Goal: Task Accomplishment & Management: Use online tool/utility

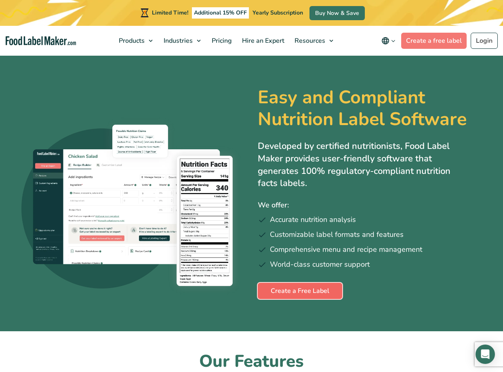
click at [284, 287] on link "Create a Free Label" at bounding box center [300, 291] width 84 height 16
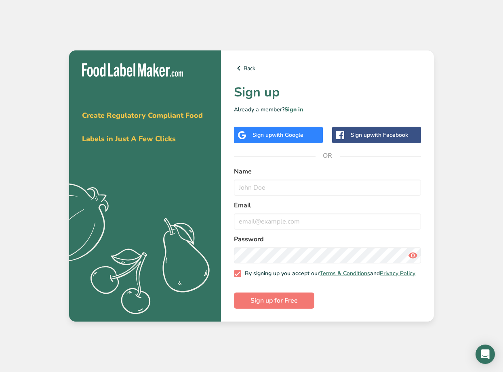
click at [281, 131] on span "with Google" at bounding box center [287, 135] width 31 height 8
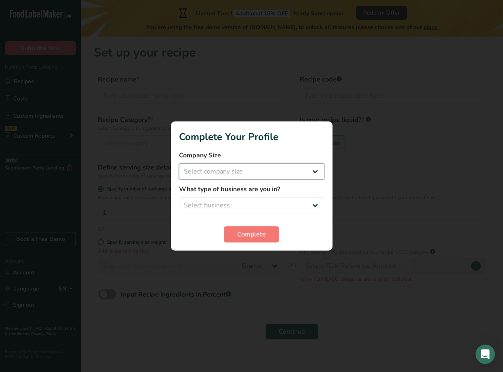
click at [272, 173] on select "Select company size Fewer than 10 Employees 10 to 50 Employees 51 to 500 Employ…" at bounding box center [251, 171] width 145 height 16
select select "1"
click at [179, 163] on select "Select company size Fewer than 10 Employees 10 to 50 Employees 51 to 500 Employ…" at bounding box center [251, 171] width 145 height 16
click at [250, 201] on select "Select business Packaged Food Manufacturer Restaurant & Cafe Bakery Meal Plans …" at bounding box center [251, 205] width 145 height 16
select select "1"
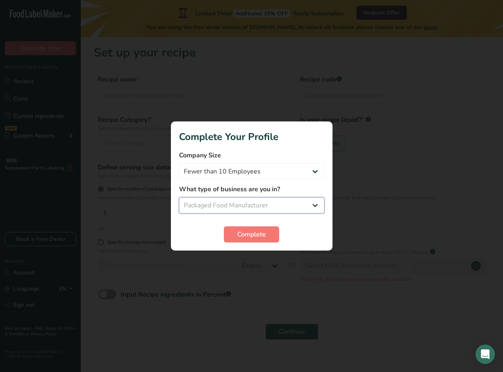
click at [179, 197] on select "Select business Packaged Food Manufacturer Restaurant & Cafe Bakery Meal Plans …" at bounding box center [251, 205] width 145 height 16
click at [250, 234] on span "Complete" at bounding box center [251, 235] width 29 height 10
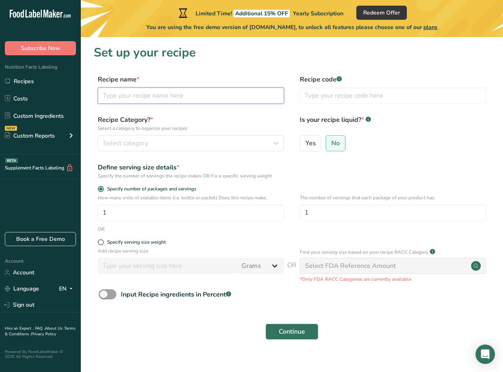
click at [148, 99] on input "text" at bounding box center [191, 96] width 186 height 16
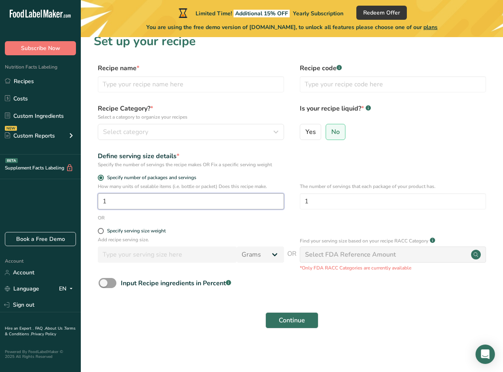
click at [111, 203] on input "1" at bounding box center [191, 201] width 186 height 16
type input "16"
click at [100, 229] on span at bounding box center [101, 231] width 6 height 6
click at [100, 229] on input "Specify serving size weight" at bounding box center [100, 230] width 5 height 5
radio input "true"
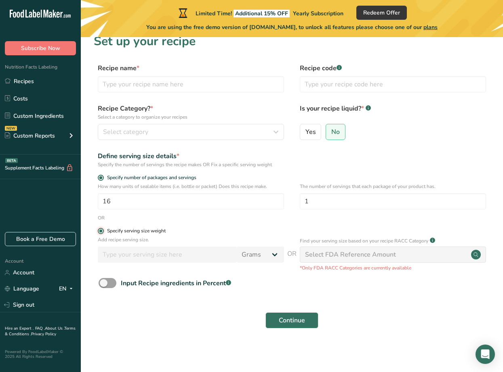
radio input "false"
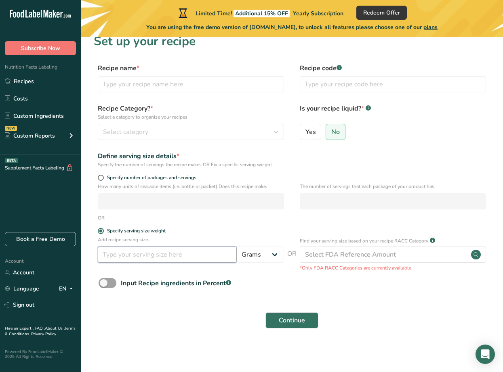
click at [211, 256] on input "number" at bounding box center [167, 255] width 139 height 16
type input "7"
click at [317, 86] on input "text" at bounding box center [393, 84] width 186 height 16
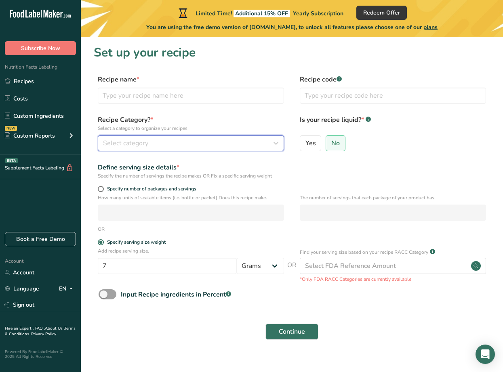
click at [176, 145] on div "Select category" at bounding box center [188, 143] width 171 height 10
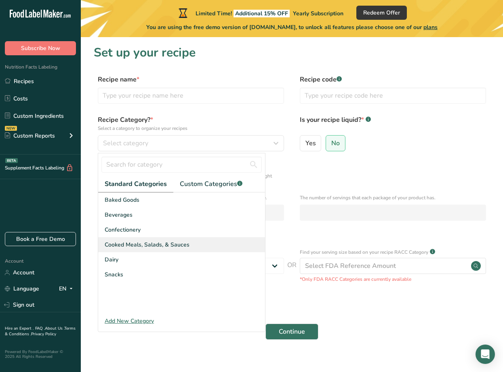
click at [132, 247] on span "Cooked Meals, Salads, & Sauces" at bounding box center [147, 245] width 85 height 8
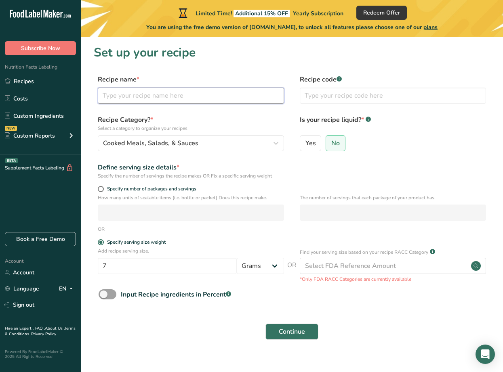
click at [152, 98] on input "text" at bounding box center [191, 96] width 186 height 16
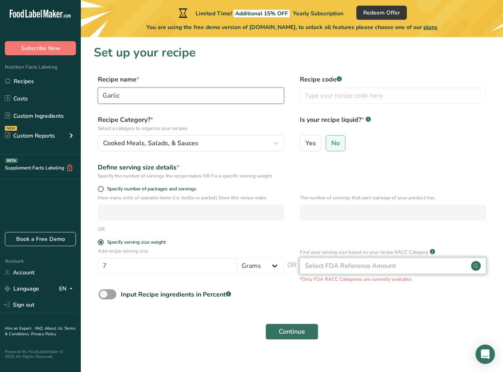
type input "Garlic"
click at [320, 266] on div "Select FDA Reference Amount" at bounding box center [350, 266] width 91 height 10
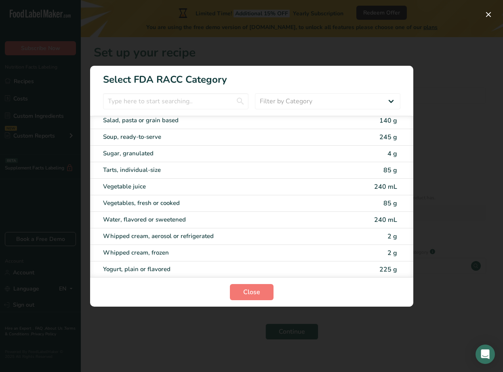
scroll to position [1586, 0]
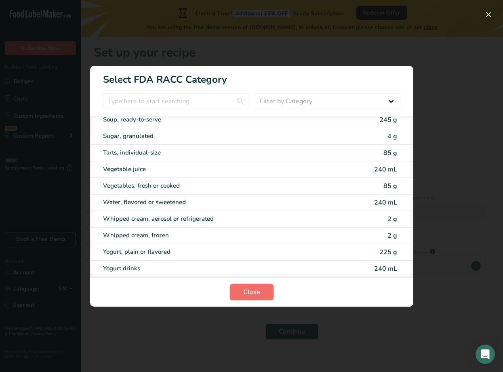
click at [256, 290] on span "Close" at bounding box center [251, 292] width 17 height 10
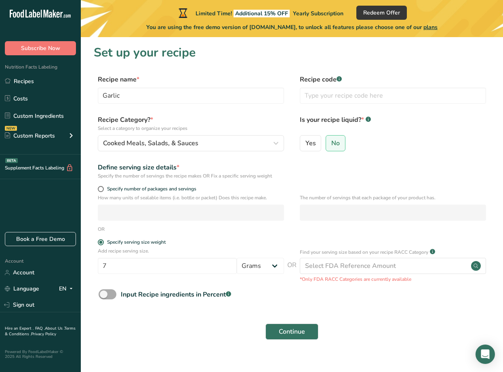
click at [108, 294] on span at bounding box center [107, 294] width 18 height 10
click at [104, 294] on input "Input Recipe ingredients in Percent .a-a{fill:#347362;}.b-a{fill:#fff;}" at bounding box center [100, 294] width 5 height 5
checkbox input "true"
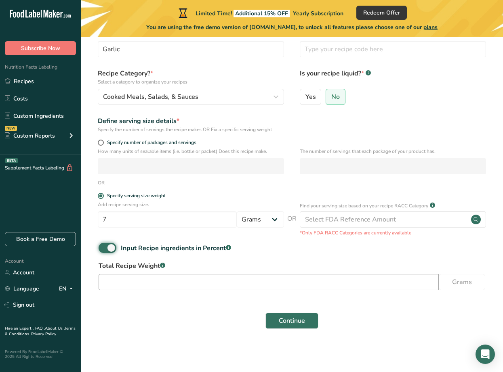
scroll to position [47, 0]
click at [162, 282] on input "number" at bounding box center [268, 282] width 340 height 16
type input "113"
click at [293, 319] on span "Continue" at bounding box center [292, 321] width 26 height 10
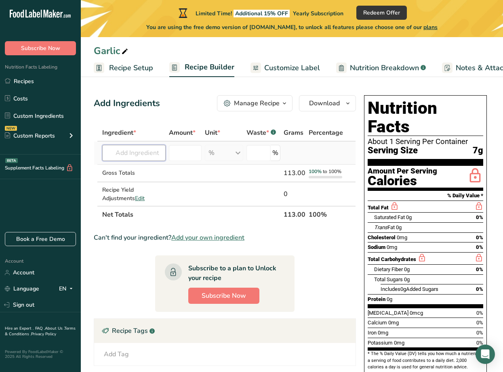
click at [151, 155] on input "text" at bounding box center [133, 153] width 63 height 16
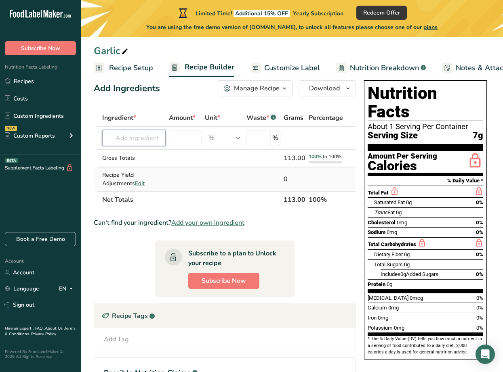
scroll to position [13, 0]
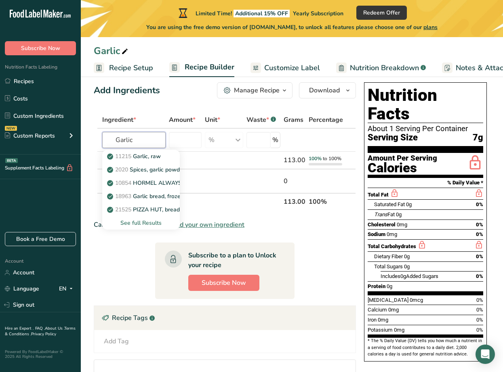
type input "Garlic"
type input "garlic"
click at [163, 157] on link "11215 Garlic, raw" at bounding box center [141, 156] width 78 height 13
type input "Garlic, raw"
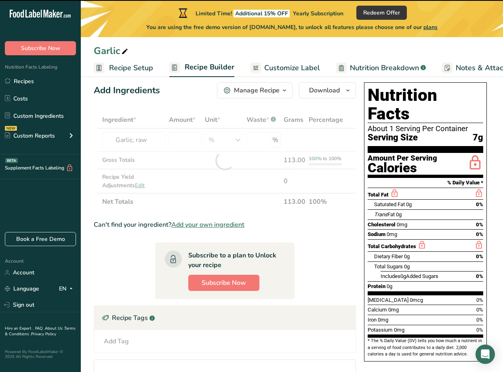
type input "0"
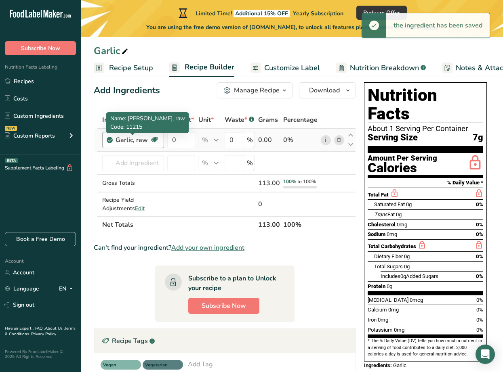
click at [142, 140] on div "Garlic, raw" at bounding box center [132, 140] width 34 height 10
click at [140, 139] on div "Garlic, raw" at bounding box center [132, 140] width 34 height 10
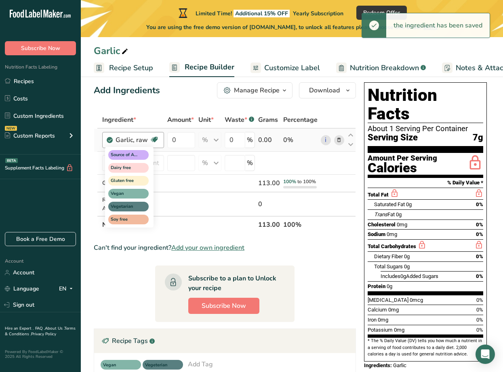
click at [153, 139] on icon at bounding box center [154, 140] width 8 height 13
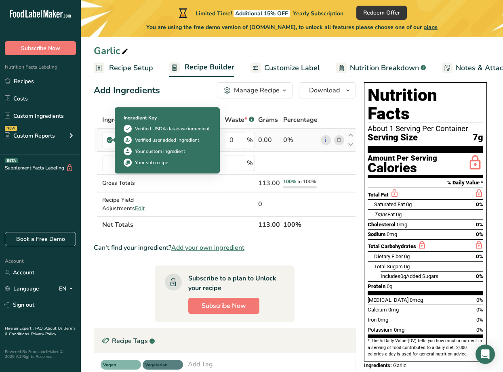
click at [111, 140] on icon at bounding box center [109, 139] width 5 height 7
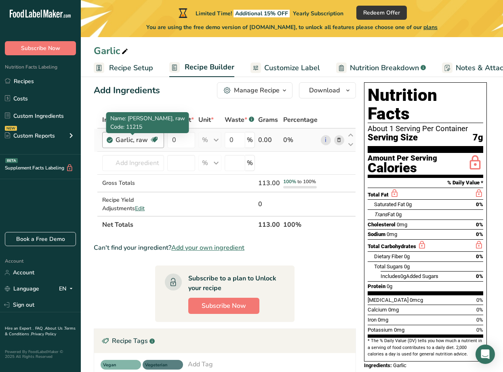
click at [135, 142] on div "Garlic, raw" at bounding box center [132, 140] width 34 height 10
click at [176, 138] on input "0" at bounding box center [181, 140] width 28 height 16
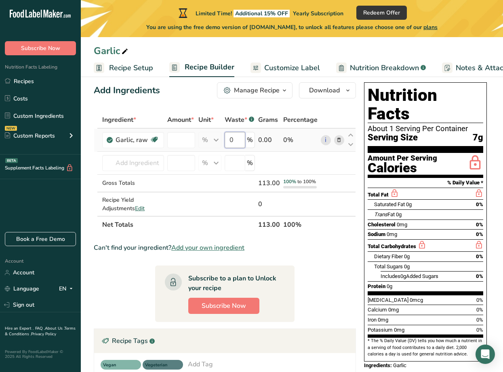
type input "0"
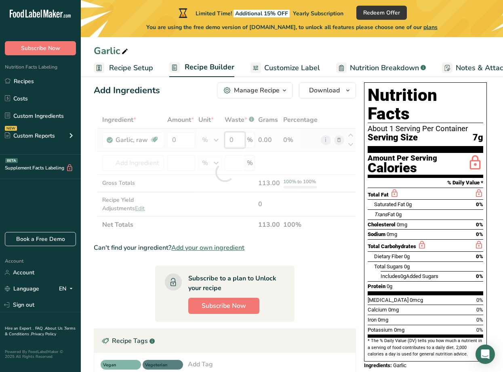
click at [235, 136] on div "Ingredient * Amount * Unit * Waste * .a-a{fill:#347362;}.b-a{fill:#fff;} Grams …" at bounding box center [225, 172] width 262 height 122
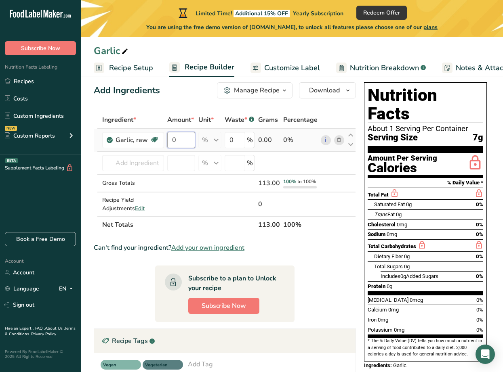
click at [187, 141] on div "Ingredient * Amount * Unit * Waste * .a-a{fill:#347362;}.b-a{fill:#fff;} Grams …" at bounding box center [225, 172] width 262 height 122
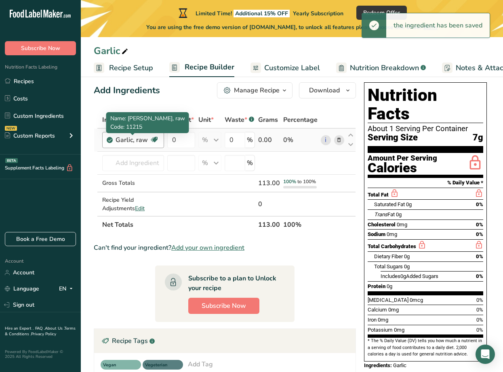
click at [147, 142] on div "Ingredient * Amount * Unit * Waste * .a-a{fill:#347362;}.b-a{fill:#fff;} Grams …" at bounding box center [225, 172] width 262 height 122
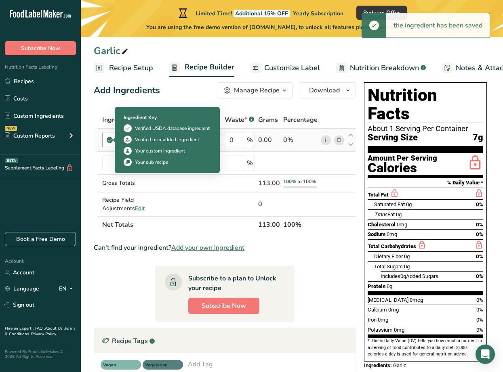
click at [105, 143] on div "Garlic, raw Source of Antioxidants Dairy free Gluten free Vegan Vegetarian Soy …" at bounding box center [133, 140] width 62 height 16
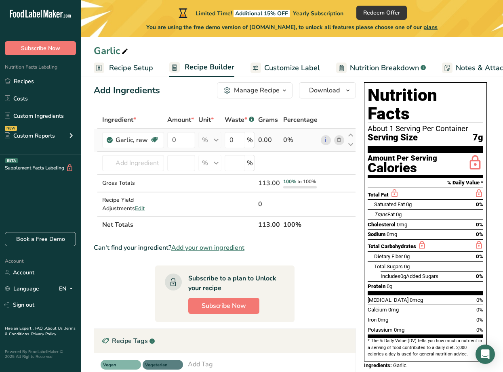
click at [339, 139] on icon at bounding box center [339, 140] width 6 height 8
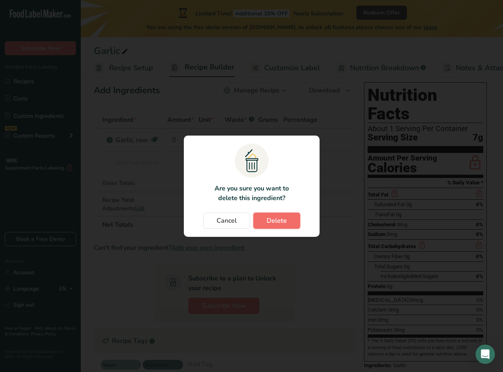
click at [277, 221] on span "Delete" at bounding box center [276, 221] width 20 height 10
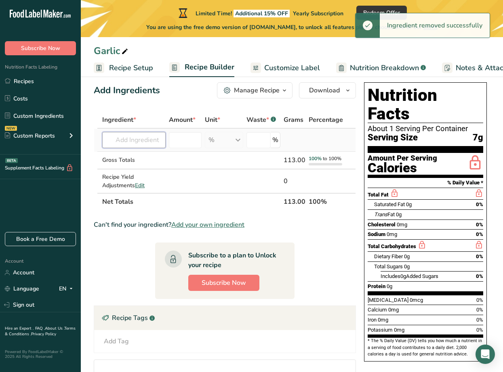
click at [141, 140] on input "text" at bounding box center [133, 140] width 63 height 16
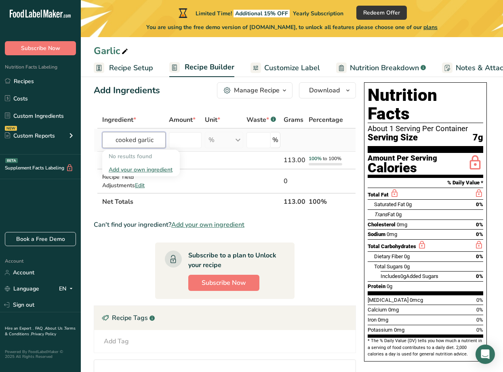
drag, startPoint x: 140, startPoint y: 139, endPoint x: 111, endPoint y: 135, distance: 29.3
click at [111, 136] on input "cooked garlic" at bounding box center [133, 140] width 63 height 16
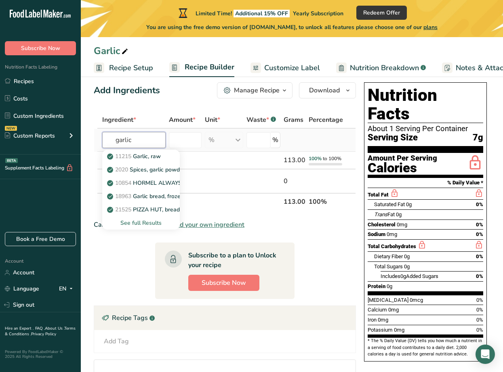
click at [138, 138] on input "garlic" at bounding box center [133, 140] width 63 height 16
type input "garlic"
click at [182, 137] on input "number" at bounding box center [185, 140] width 33 height 16
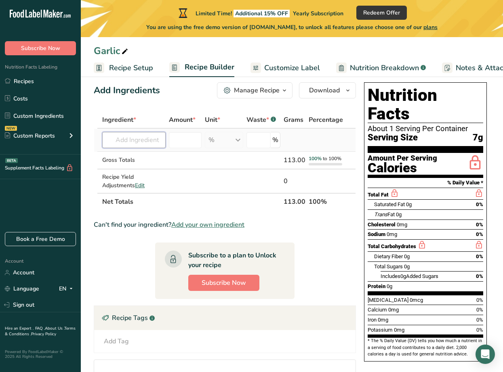
click at [148, 138] on input "text" at bounding box center [133, 140] width 63 height 16
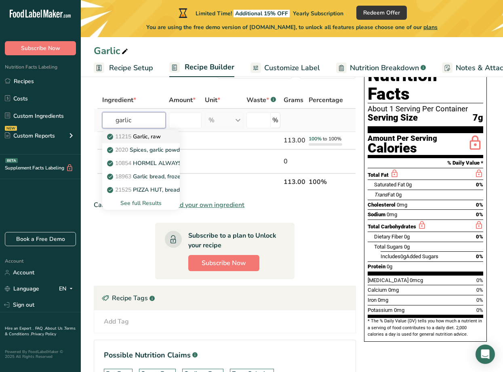
scroll to position [34, 0]
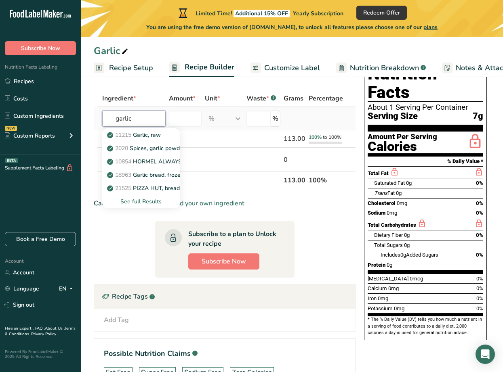
type input "garlic"
click at [138, 200] on div "See full Results" at bounding box center [141, 201] width 65 height 8
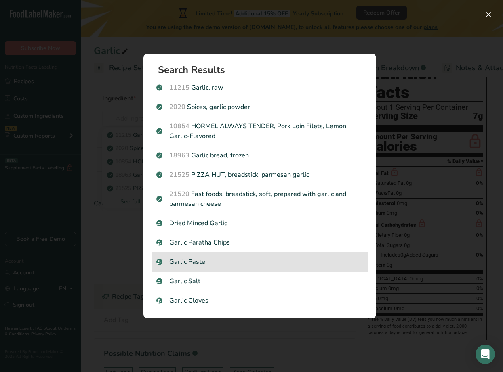
click at [207, 260] on p "Garlic Paste" at bounding box center [259, 262] width 207 height 10
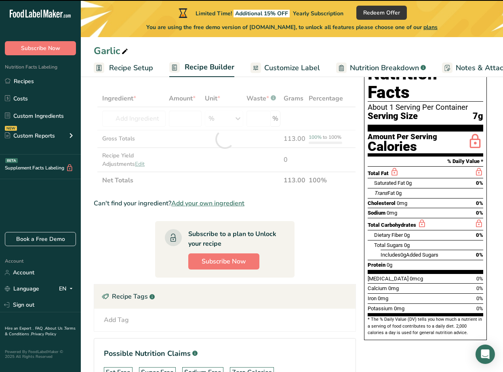
type input "0"
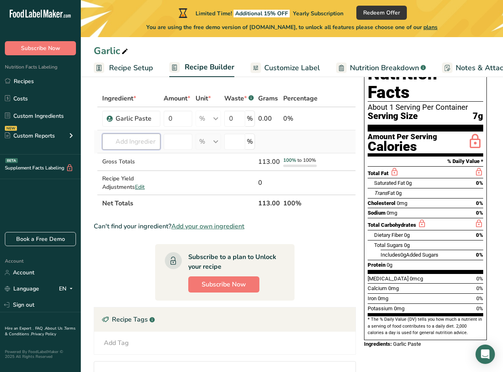
click at [128, 139] on input "text" at bounding box center [131, 142] width 58 height 16
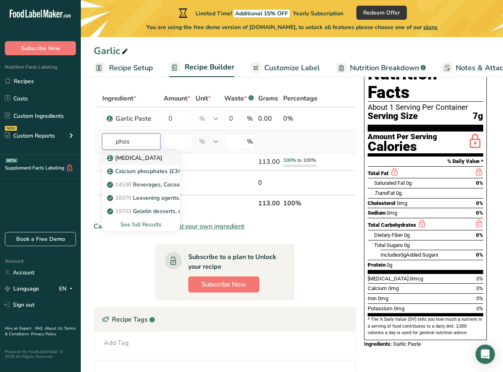
type input "phos"
click at [137, 155] on p "Phosphoric Acid" at bounding box center [136, 158] width 54 height 8
type input "Phosphoric Acid"
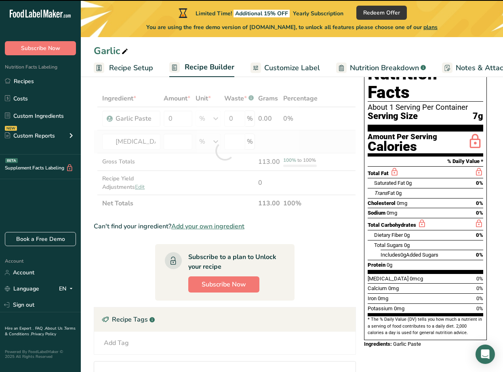
type input "0"
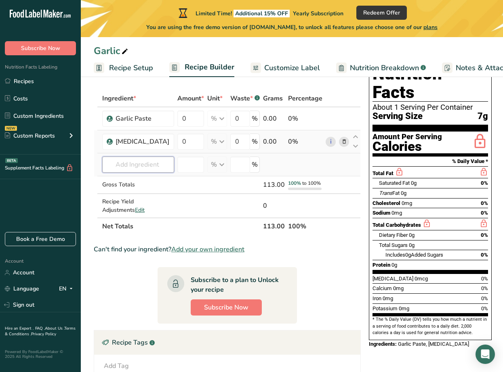
click at [134, 165] on input "text" at bounding box center [138, 165] width 72 height 16
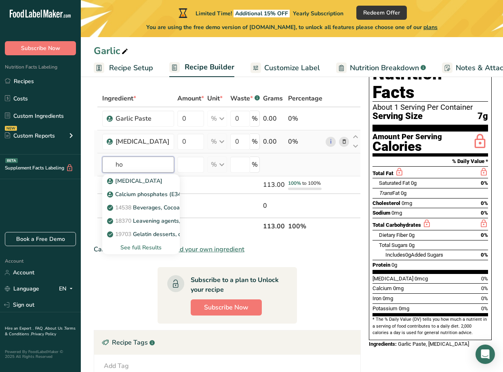
type input "h"
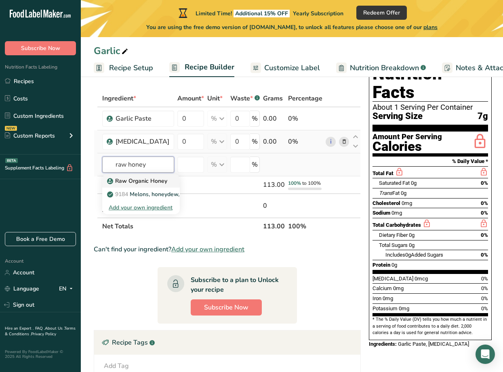
type input "raw honey"
click at [146, 182] on p "Raw Organic Honey" at bounding box center [138, 181] width 59 height 8
type input "Raw Organic Honey"
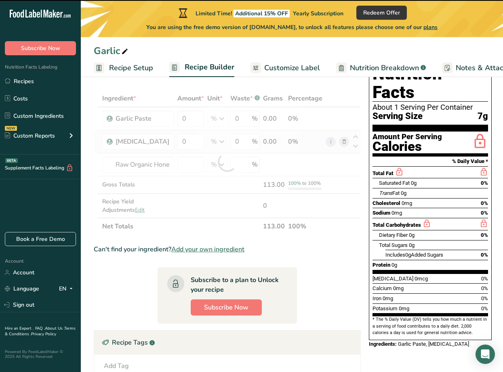
type input "0"
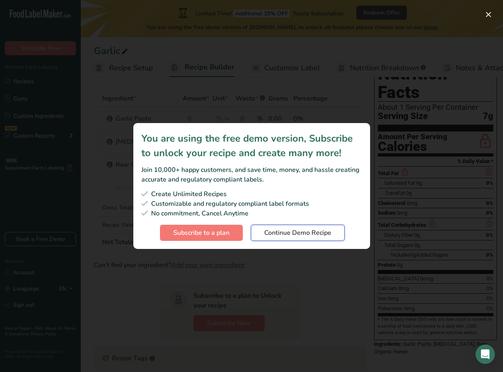
click at [282, 233] on span "Continue Demo Recipe" at bounding box center [297, 233] width 67 height 10
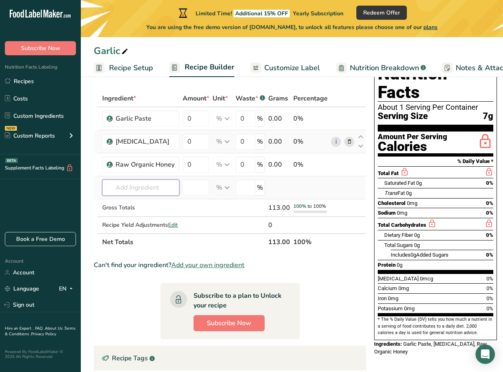
click at [151, 190] on input "text" at bounding box center [140, 188] width 77 height 16
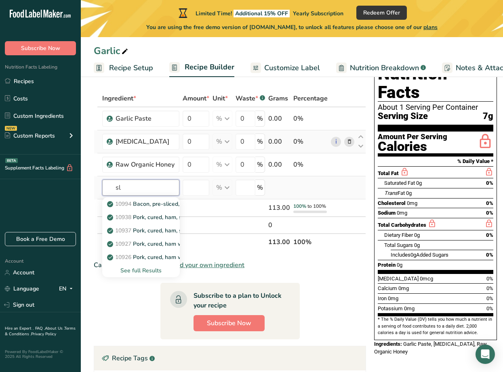
type input "s"
type input "salt"
click at [155, 203] on p "2047 Salt, table" at bounding box center [133, 204] width 48 height 8
type input "Salt, table"
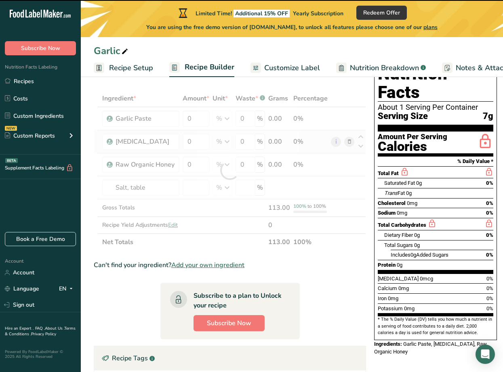
type input "0"
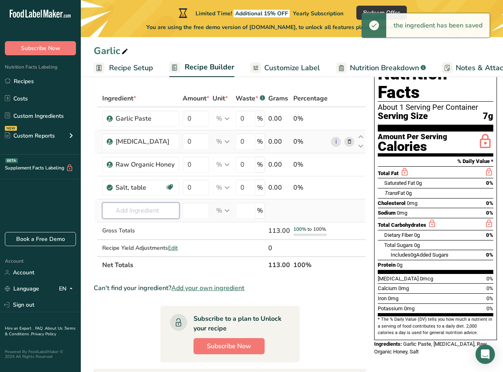
click at [141, 210] on input "text" at bounding box center [140, 211] width 77 height 16
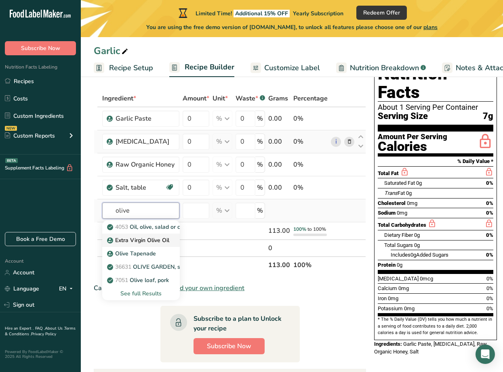
type input "olive"
click at [155, 237] on p "Extra Virgin Olive Oil" at bounding box center [139, 240] width 61 height 8
type input "Extra Virgin Olive Oil"
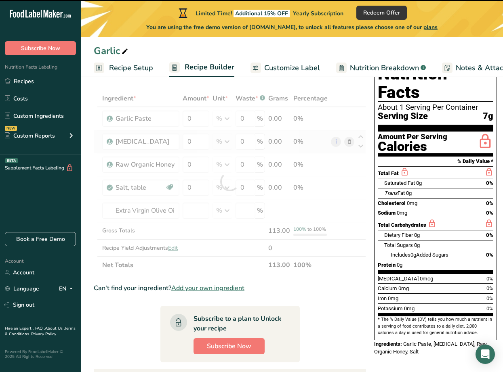
type input "0"
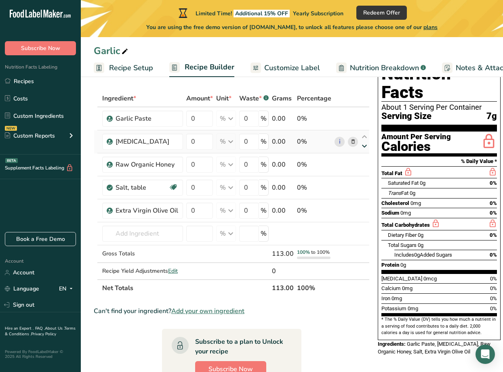
click at [362, 145] on icon at bounding box center [364, 146] width 10 height 6
click at [363, 146] on icon at bounding box center [364, 146] width 10 height 6
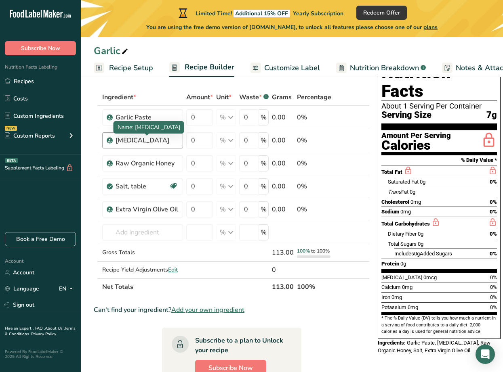
click at [161, 140] on div "Phosphoric Acid" at bounding box center [146, 141] width 63 height 10
click at [164, 140] on div "Phosphoric Acid" at bounding box center [146, 141] width 63 height 10
click at [155, 140] on div "Phosphoric Acid" at bounding box center [146, 141] width 63 height 10
click at [194, 117] on input "0" at bounding box center [199, 117] width 27 height 16
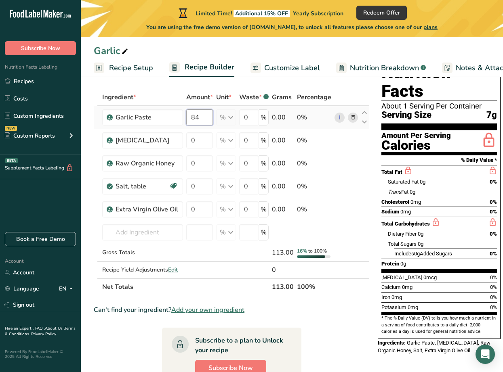
type input "8"
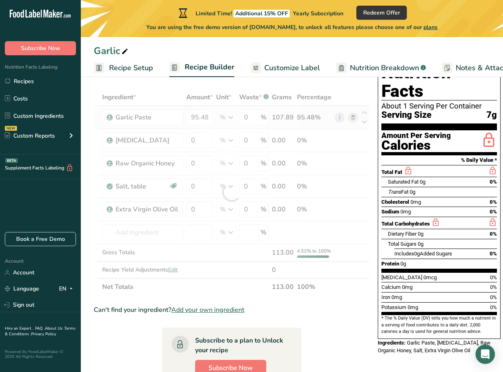
click at [228, 117] on div "Ingredient * Amount * Unit * Waste * .a-a{fill:#347362;}.b-a{fill:#fff;} Grams …" at bounding box center [232, 192] width 276 height 207
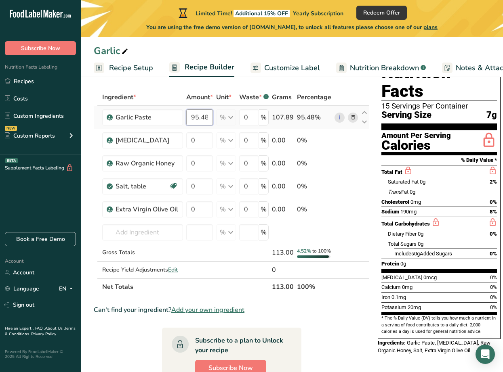
click at [209, 117] on input "95.48" at bounding box center [199, 117] width 27 height 16
type input "9"
type input "84.5"
click at [202, 139] on div "Ingredient * Amount * Unit * Waste * .a-a{fill:#347362;}.b-a{fill:#fff;} Grams …" at bounding box center [232, 192] width 276 height 207
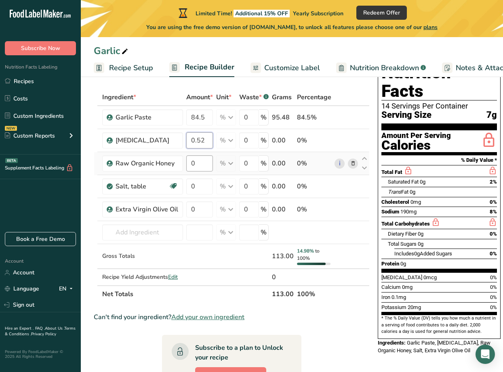
type input "0.52"
click at [203, 161] on div "Ingredient * Amount * Unit * Waste * .a-a{fill:#347362;}.b-a{fill:#fff;} Grams …" at bounding box center [232, 196] width 276 height 214
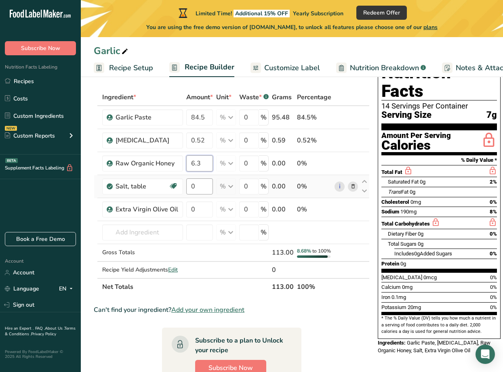
type input "6.3"
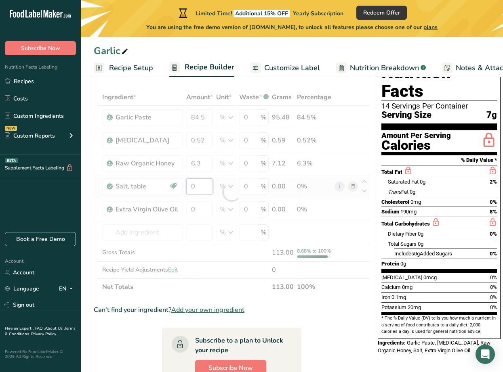
click at [197, 185] on div "Ingredient * Amount * Unit * Waste * .a-a{fill:#347362;}.b-a{fill:#fff;} Grams …" at bounding box center [232, 192] width 276 height 207
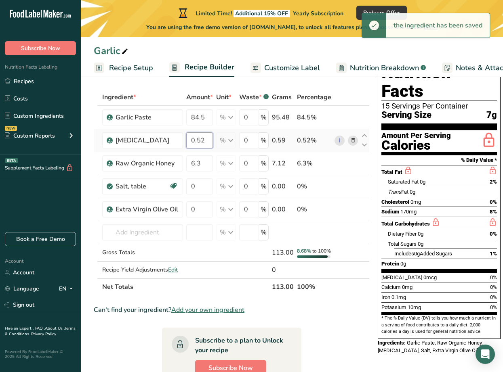
click at [205, 143] on div "Ingredient * Amount * Unit * Waste * .a-a{fill:#347362;}.b-a{fill:#fff;} Grams …" at bounding box center [232, 192] width 276 height 207
type input "0.5"
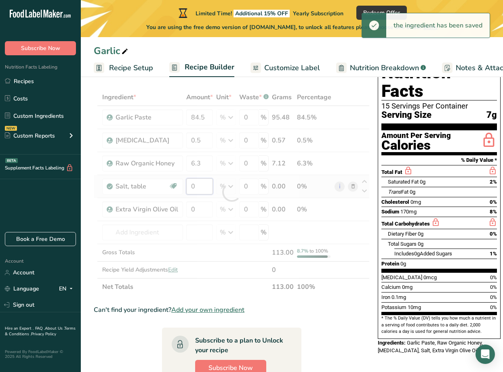
click at [194, 189] on div "Ingredient * Amount * Unit * Waste * .a-a{fill:#347362;}.b-a{fill:#fff;} Grams …" at bounding box center [232, 192] width 276 height 207
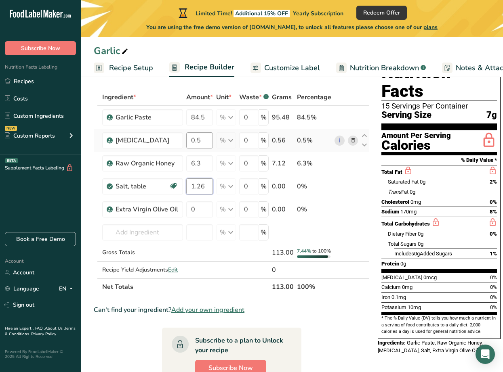
type input "1.26"
click at [204, 142] on div "Ingredient * Amount * Unit * Waste * .a-a{fill:#347362;}.b-a{fill:#fff;} Grams …" at bounding box center [232, 192] width 276 height 207
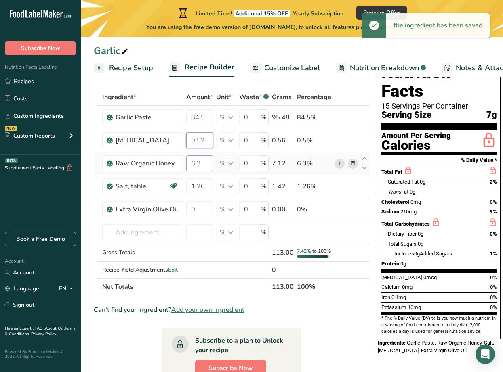
type input "0.52"
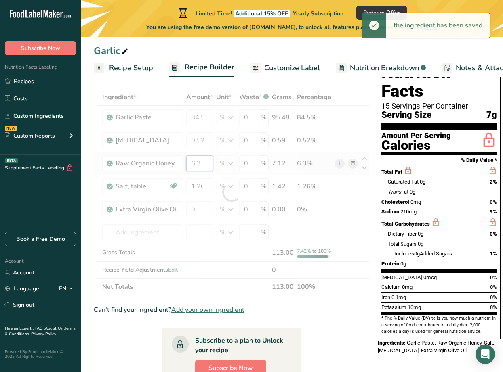
click at [204, 166] on div "Ingredient * Amount * Unit * Waste * .a-a{fill:#347362;}.b-a{fill:#fff;} Grams …" at bounding box center [232, 192] width 276 height 207
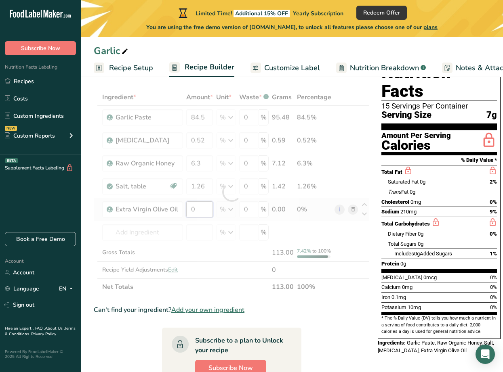
click at [201, 212] on div "Ingredient * Amount * Unit * Waste * .a-a{fill:#347362;}.b-a{fill:#fff;} Grams …" at bounding box center [232, 192] width 276 height 207
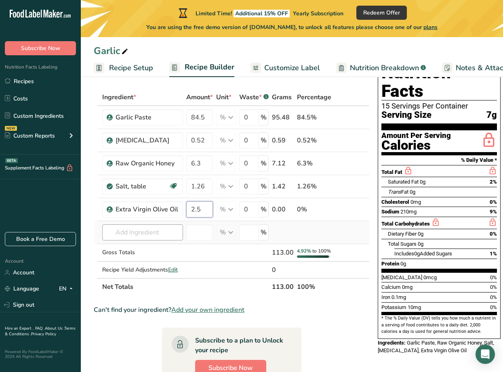
type input "2.5"
click at [140, 233] on div "Ingredient * Amount * Unit * Waste * .a-a{fill:#347362;}.b-a{fill:#fff;} Grams …" at bounding box center [232, 192] width 276 height 207
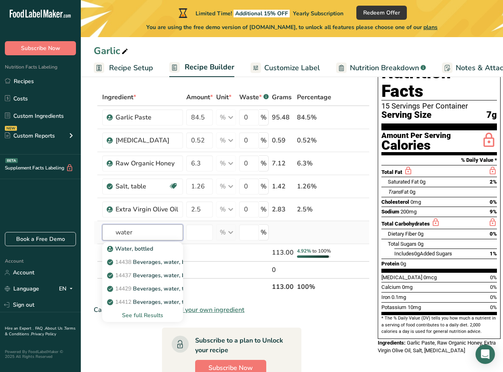
click at [117, 232] on input "water" at bounding box center [142, 232] width 81 height 16
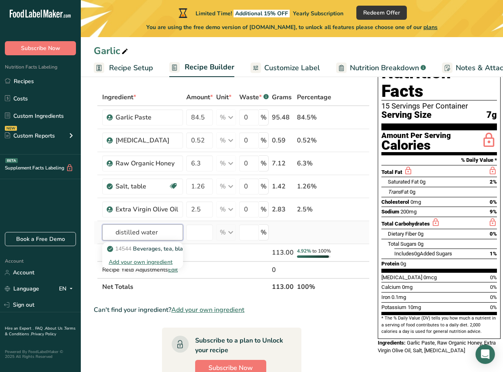
drag, startPoint x: 142, startPoint y: 233, endPoint x: 107, endPoint y: 233, distance: 34.7
click at [107, 233] on input "distilled water" at bounding box center [142, 232] width 81 height 16
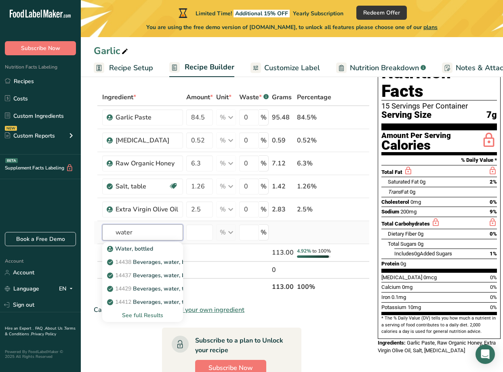
type input "water"
click at [147, 314] on div "See full Results" at bounding box center [143, 315] width 68 height 8
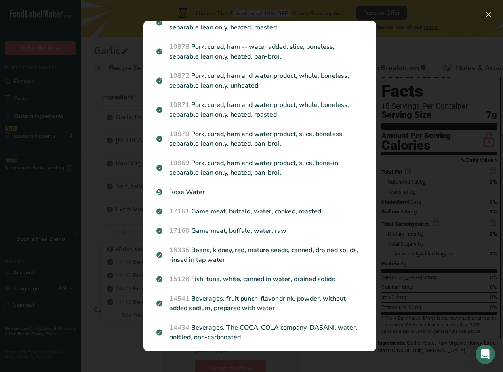
scroll to position [971, 0]
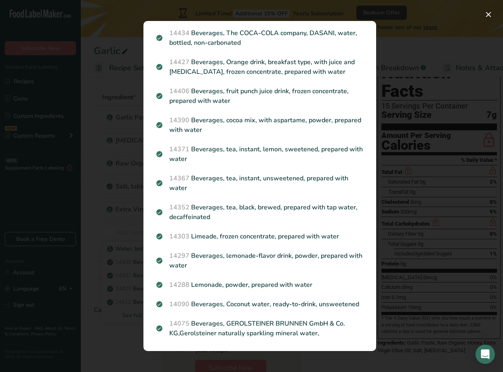
click at [113, 232] on div "Search results modal" at bounding box center [251, 186] width 503 height 372
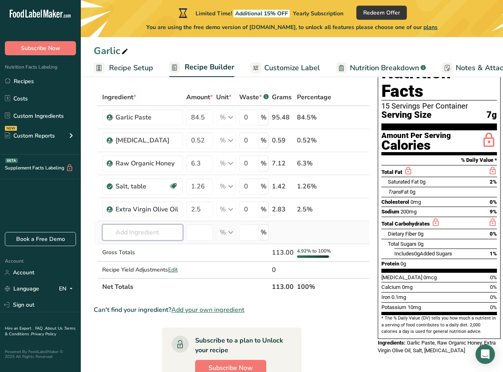
click at [137, 227] on input "text" at bounding box center [142, 232] width 81 height 16
type input "distilled water"
click at [145, 261] on div "Add your own ingredient" at bounding box center [143, 262] width 68 height 8
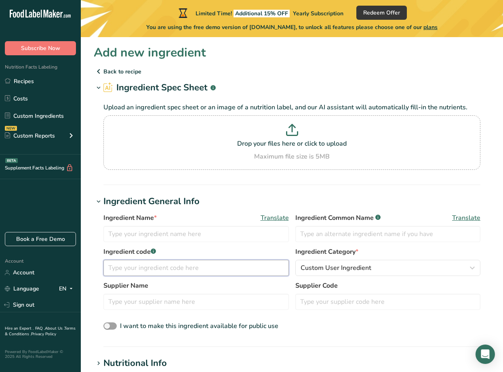
click at [149, 272] on input "text" at bounding box center [195, 268] width 185 height 16
click at [106, 71] on p "Back to recipe" at bounding box center [292, 72] width 396 height 10
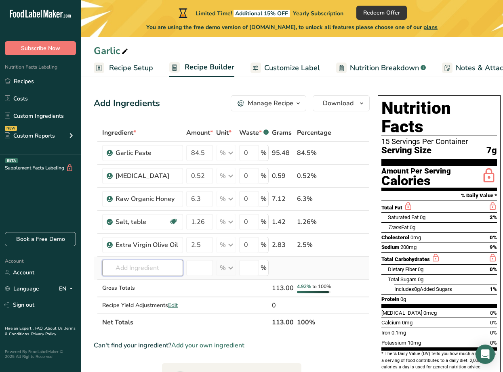
click at [141, 265] on input "text" at bounding box center [142, 268] width 81 height 16
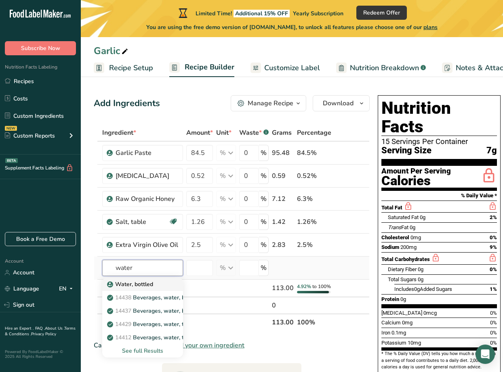
type input "water"
click at [147, 281] on p "Water, bottled" at bounding box center [131, 284] width 44 height 8
type input "Water, bottled"
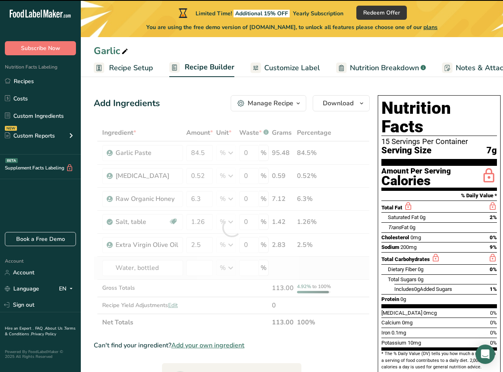
type input "0"
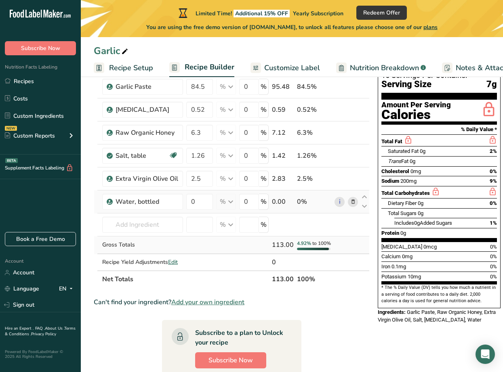
scroll to position [66, 0]
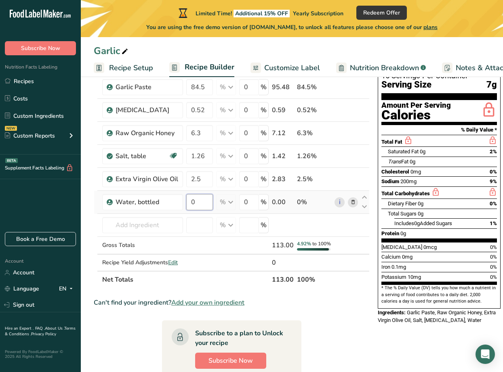
click at [197, 203] on input "0" at bounding box center [199, 202] width 27 height 16
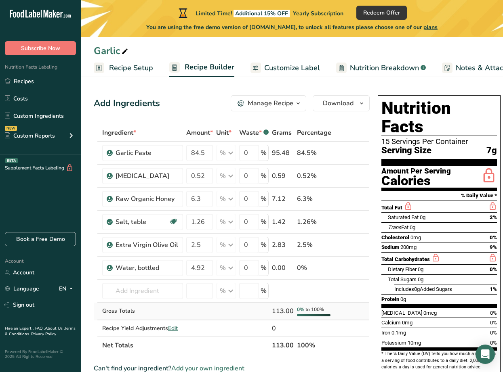
click at [217, 312] on div "Ingredient * Amount * Unit * Waste * .a-a{fill:#347362;}.b-a{fill:#fff;} Grams …" at bounding box center [232, 239] width 276 height 230
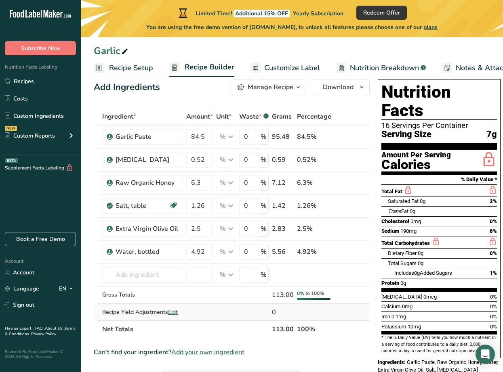
scroll to position [17, 0]
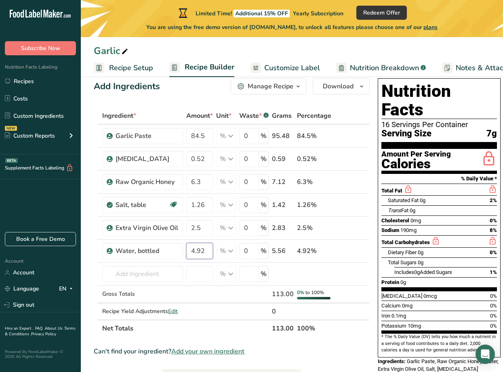
drag, startPoint x: 205, startPoint y: 249, endPoint x: 182, endPoint y: 248, distance: 22.2
click at [182, 248] on tr "Water, bottled 4.92 % Weight Units g kg mg See more Volume Units l Volume units…" at bounding box center [231, 251] width 275 height 23
type input "0"
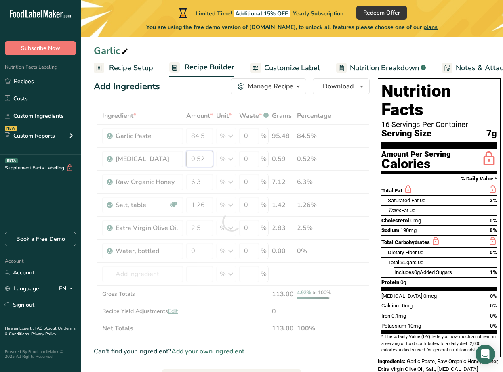
drag, startPoint x: 205, startPoint y: 160, endPoint x: 176, endPoint y: 158, distance: 29.1
click at [176, 158] on div "Ingredient * Amount * Unit * Waste * .a-a{fill:#347362;}.b-a{fill:#fff;} Grams …" at bounding box center [232, 222] width 276 height 230
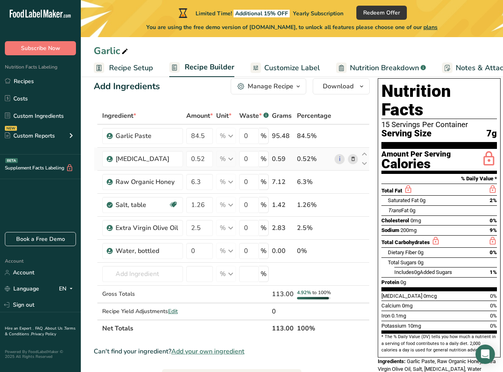
click at [352, 159] on div "Ingredient * Amount * Unit * Waste * .a-a{fill:#347362;}.b-a{fill:#fff;} Grams …" at bounding box center [232, 222] width 276 height 230
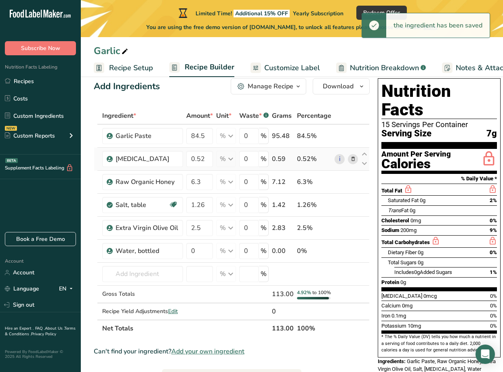
click at [350, 159] on icon at bounding box center [353, 159] width 6 height 8
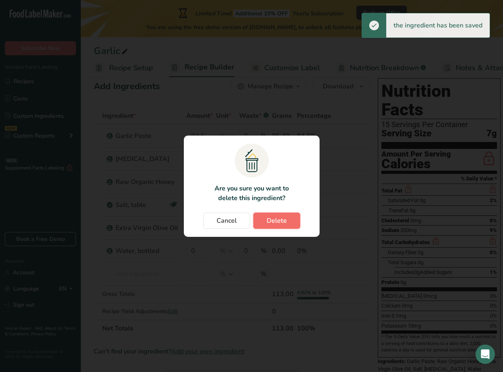
click at [279, 222] on span "Delete" at bounding box center [276, 221] width 20 height 10
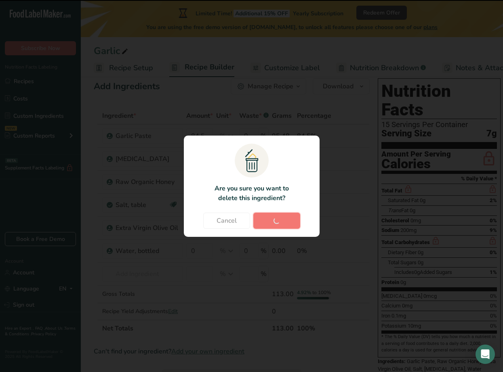
type input "6.3"
type input "1.26"
type input "2.5"
type input "0"
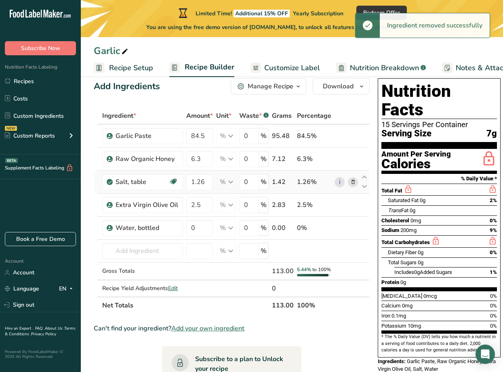
click at [351, 181] on icon at bounding box center [353, 182] width 6 height 8
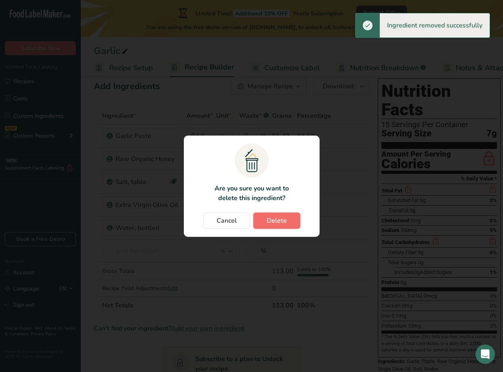
click at [291, 221] on button "Delete" at bounding box center [276, 221] width 47 height 16
type input "2.5"
type input "0"
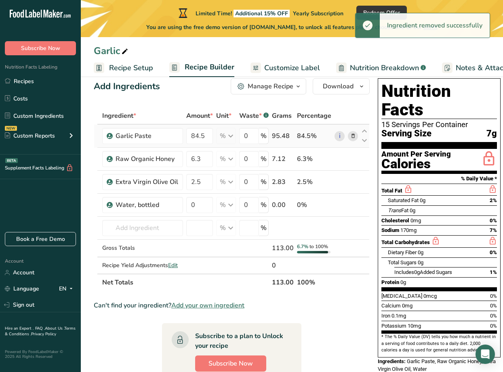
click at [350, 134] on icon at bounding box center [353, 136] width 6 height 8
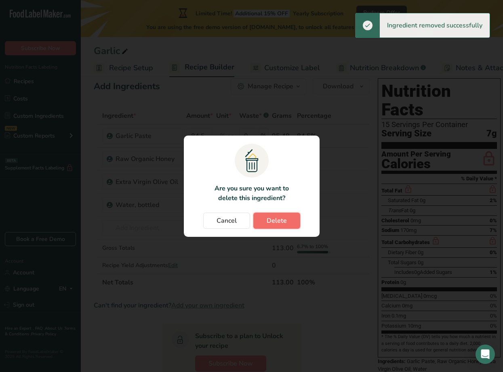
click at [286, 223] on button "Delete" at bounding box center [276, 221] width 47 height 16
type input "6.3"
type input "2.5"
type input "0"
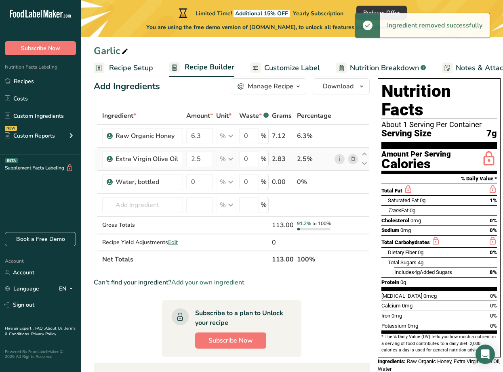
click at [351, 157] on icon at bounding box center [353, 159] width 6 height 8
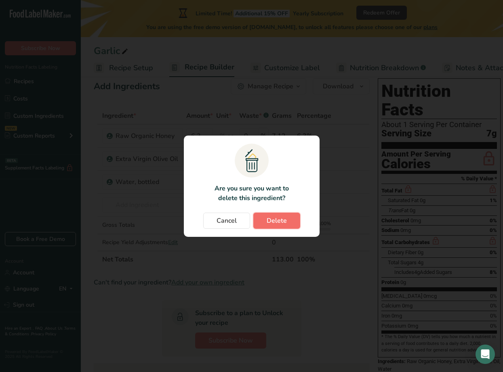
click at [289, 218] on button "Delete" at bounding box center [276, 221] width 47 height 16
type input "0"
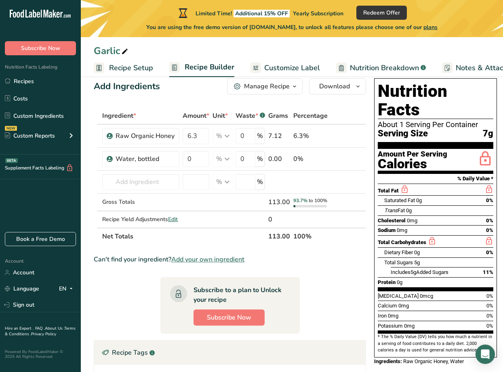
click at [433, 28] on span "plans" at bounding box center [430, 27] width 14 height 8
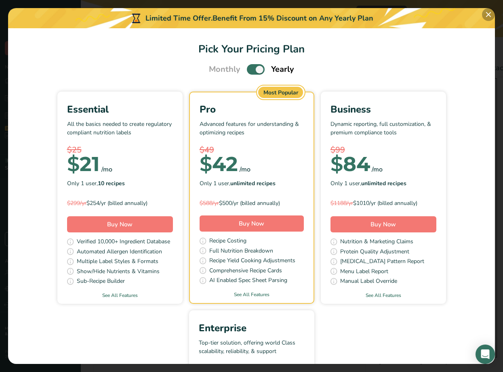
click at [488, 13] on button "Pick Your Pricing Plan Modal" at bounding box center [488, 14] width 13 height 13
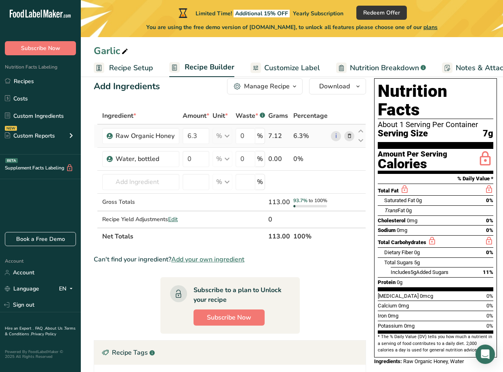
click at [348, 137] on icon at bounding box center [349, 136] width 6 height 8
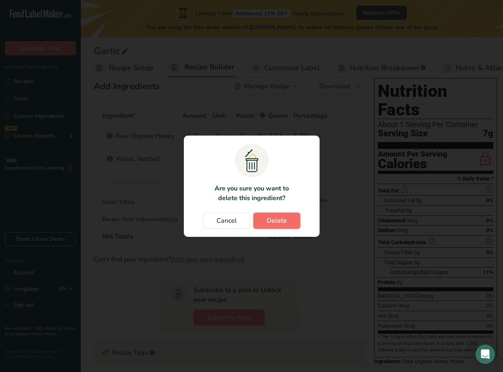
click at [272, 220] on span "Delete" at bounding box center [276, 221] width 20 height 10
type input "0"
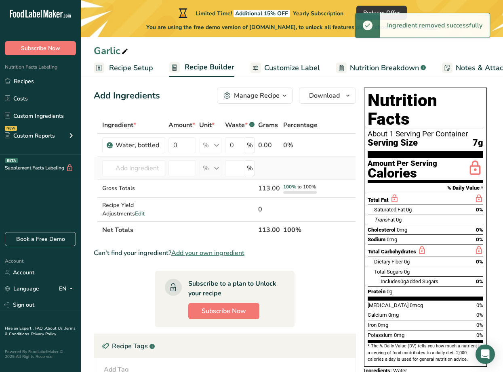
scroll to position [0, 0]
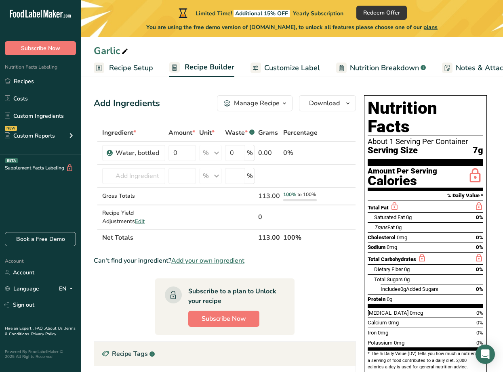
click at [122, 65] on span "Recipe Setup" at bounding box center [131, 68] width 44 height 11
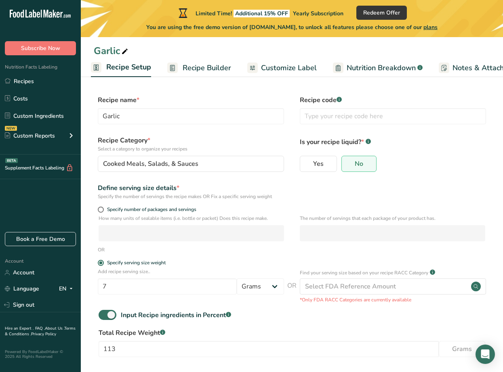
scroll to position [35, 0]
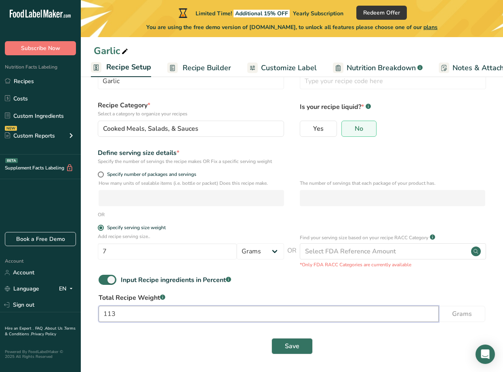
drag, startPoint x: 131, startPoint y: 311, endPoint x: 81, endPoint y: 308, distance: 50.5
click at [81, 310] on section "Recipe name * Garlic Recipe code .a-a{fill:#347362;}.b-a{fill:#fff;} Recipe Cat…" at bounding box center [292, 208] width 422 height 328
type input "1"
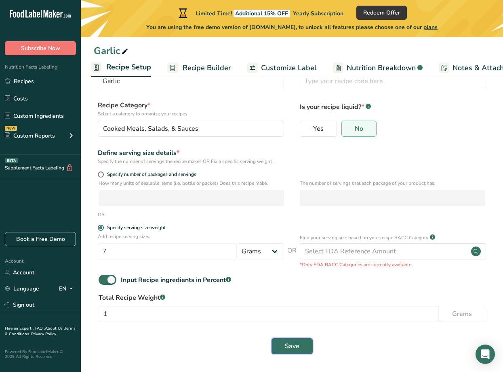
click at [292, 343] on span "Save" at bounding box center [292, 347] width 15 height 10
